Goal: Information Seeking & Learning: Check status

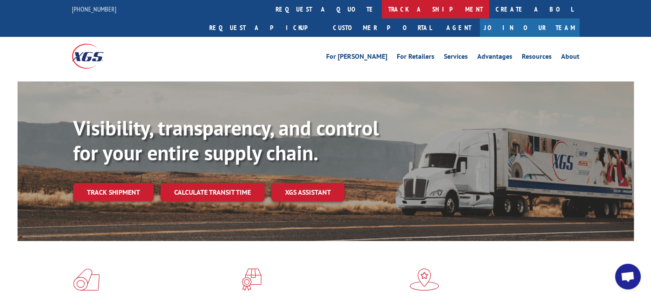
click at [382, 5] on link "track a shipment" at bounding box center [436, 9] width 108 height 18
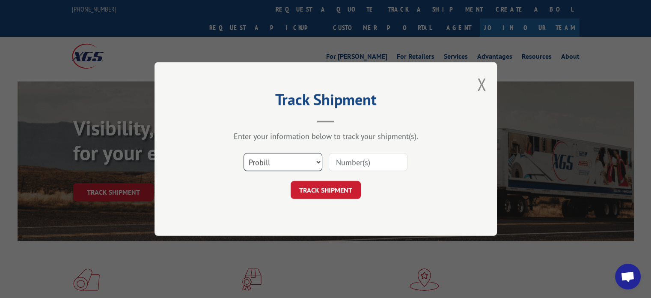
drag, startPoint x: 319, startPoint y: 161, endPoint x: 312, endPoint y: 163, distance: 7.5
click at [319, 161] on select "Select category... Probill BOL PO" at bounding box center [283, 162] width 79 height 18
select select "bol"
click at [244, 153] on select "Select category... Probill BOL PO" at bounding box center [283, 162] width 79 height 18
paste input "7031030"
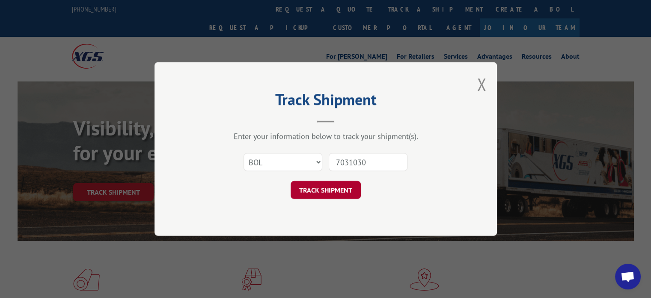
type input "7031030"
click at [330, 185] on button "TRACK SHIPMENT" at bounding box center [326, 190] width 70 height 18
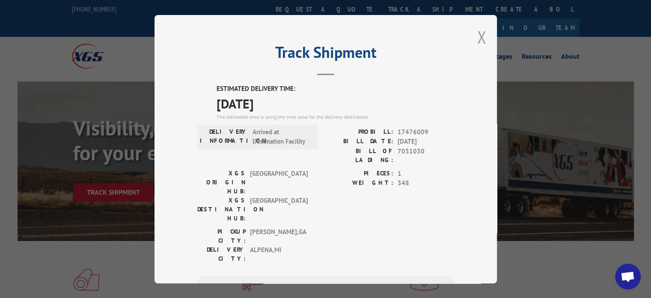
click at [477, 40] on button "Close modal" at bounding box center [481, 37] width 9 height 23
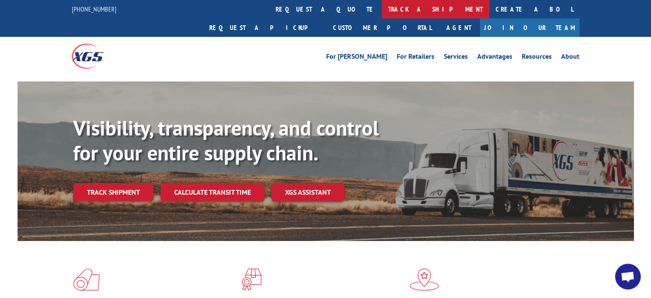
click at [382, 10] on link "track a shipment" at bounding box center [436, 9] width 108 height 18
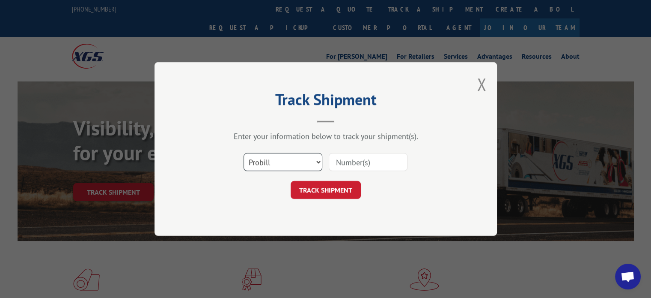
click at [299, 165] on select "Select category... Probill BOL PO" at bounding box center [283, 162] width 79 height 18
select select "bol"
click at [244, 153] on select "Select category... Probill BOL PO" at bounding box center [283, 162] width 79 height 18
click at [344, 165] on input at bounding box center [368, 162] width 79 height 18
paste input "7036958"
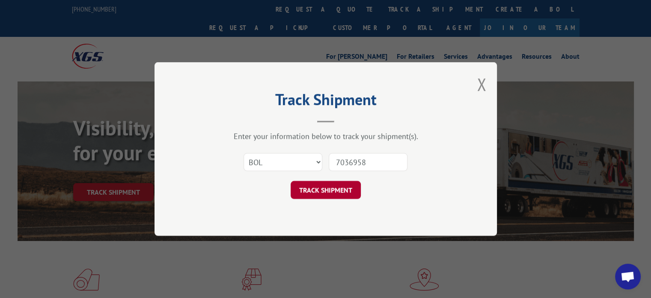
type input "7036958"
click at [333, 185] on button "TRACK SHIPMENT" at bounding box center [326, 190] width 70 height 18
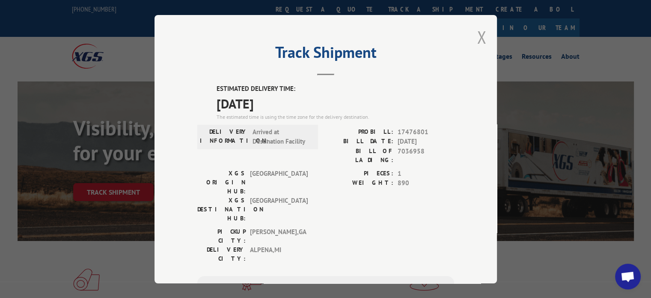
click at [478, 36] on button "Close modal" at bounding box center [481, 37] width 9 height 23
